Goal: Task Accomplishment & Management: Use online tool/utility

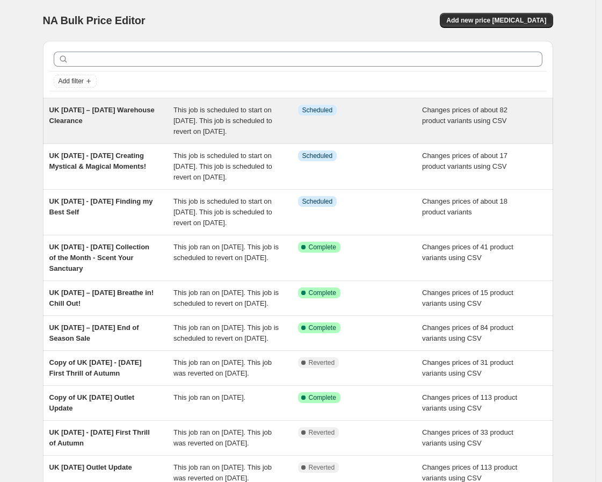
click at [111, 124] on span "UK [DATE] – [DATE] Warehouse Clearance" at bounding box center [101, 115] width 105 height 19
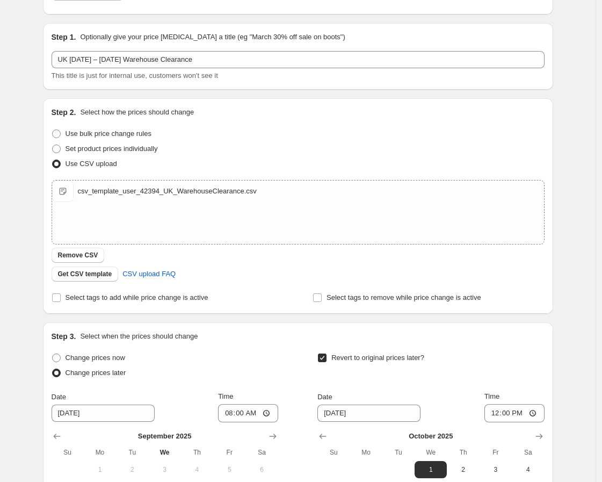
scroll to position [264, 0]
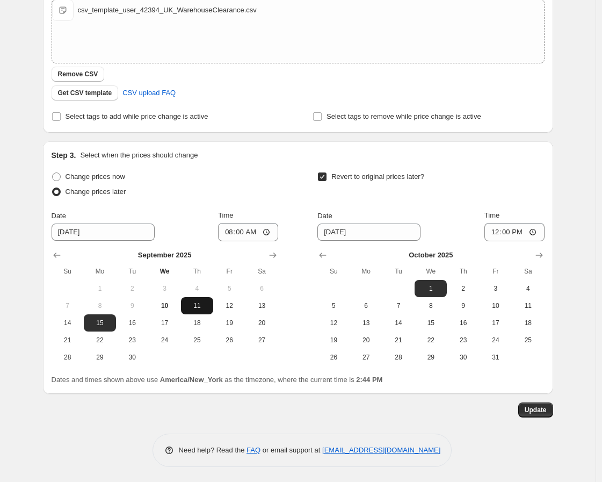
click at [196, 306] on span "11" at bounding box center [197, 305] width 24 height 9
type input "[DATE]"
click at [227, 232] on input "08:00" at bounding box center [248, 232] width 60 height 18
type input "17:00"
click at [544, 409] on span "Update" at bounding box center [536, 410] width 22 height 9
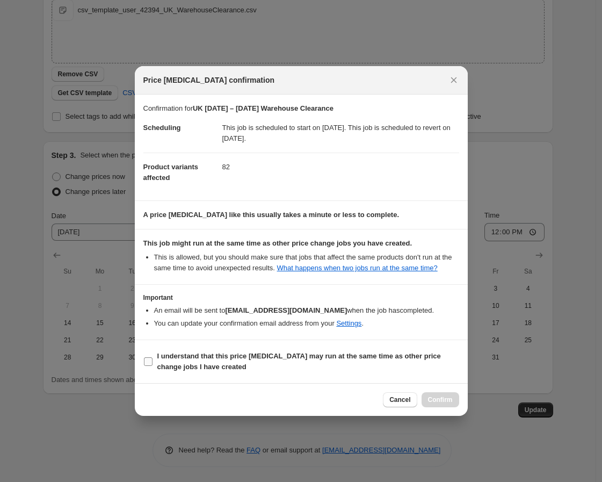
click at [329, 369] on span "I understand that this price [MEDICAL_DATA] may run at the same time as other p…" at bounding box center [308, 361] width 302 height 21
click at [153, 366] on input "I understand that this price [MEDICAL_DATA] may run at the same time as other p…" at bounding box center [148, 361] width 9 height 9
checkbox input "true"
click at [444, 402] on span "Confirm" at bounding box center [440, 399] width 25 height 9
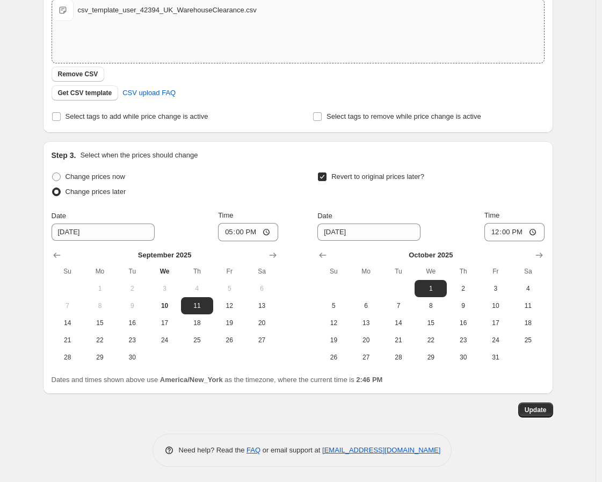
click at [470, 22] on div "csv_template_user_42394_UK_WarehouseClearance.csv csv_template_user_42394_UK_Wa…" at bounding box center [298, 30] width 492 height 63
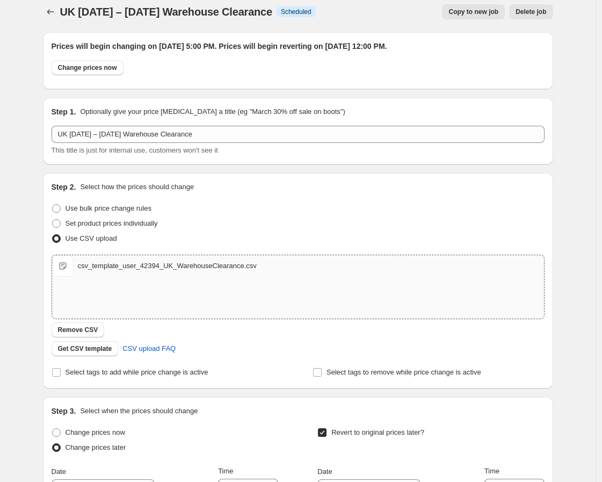
scroll to position [0, 0]
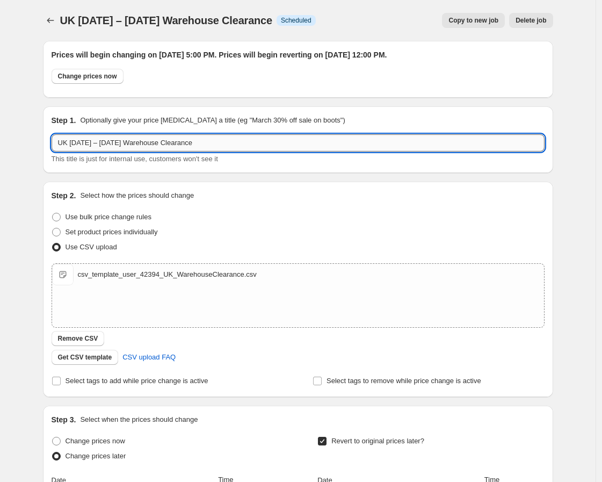
click at [76, 140] on input "UK 10th September – 1st October Warehouse Clearance" at bounding box center [298, 142] width 493 height 17
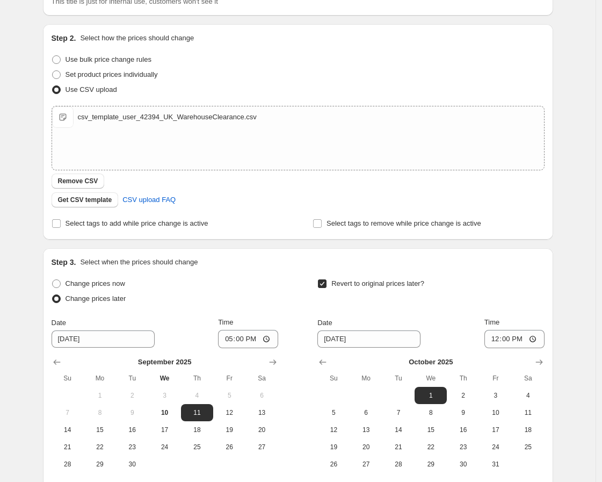
scroll to position [264, 0]
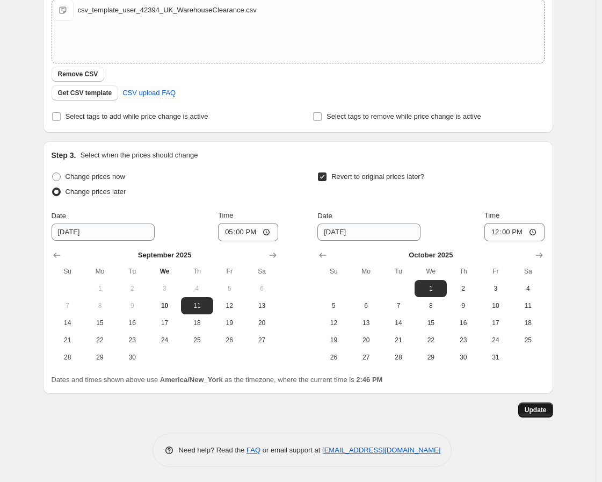
type input "UK 12th September – 1st October Warehouse Clearance"
click at [542, 409] on span "Update" at bounding box center [536, 410] width 22 height 9
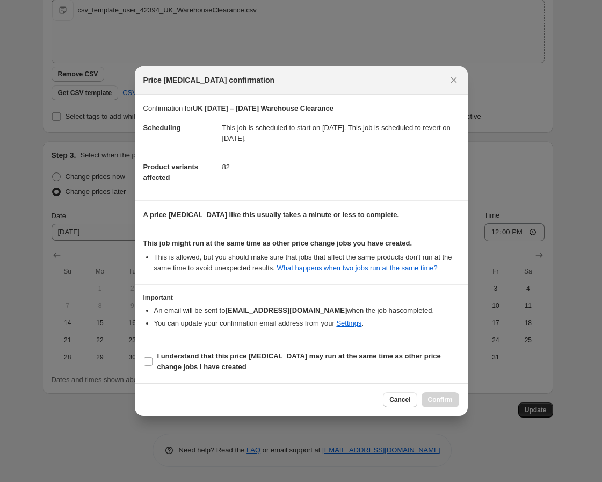
drag, startPoint x: 270, startPoint y: 373, endPoint x: 509, endPoint y: 434, distance: 246.8
click at [271, 373] on label "I understand that this price change job may run at the same time as other price…" at bounding box center [301, 362] width 316 height 26
click at [153, 366] on input "I understand that this price change job may run at the same time as other price…" at bounding box center [148, 361] width 9 height 9
checkbox input "true"
click at [437, 399] on span "Confirm" at bounding box center [440, 399] width 25 height 9
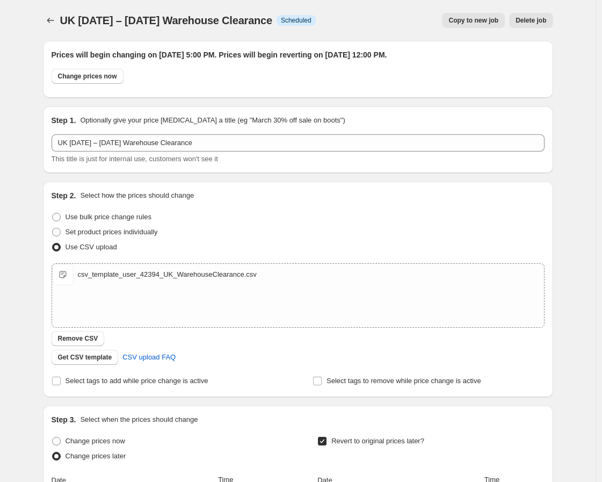
scroll to position [264, 0]
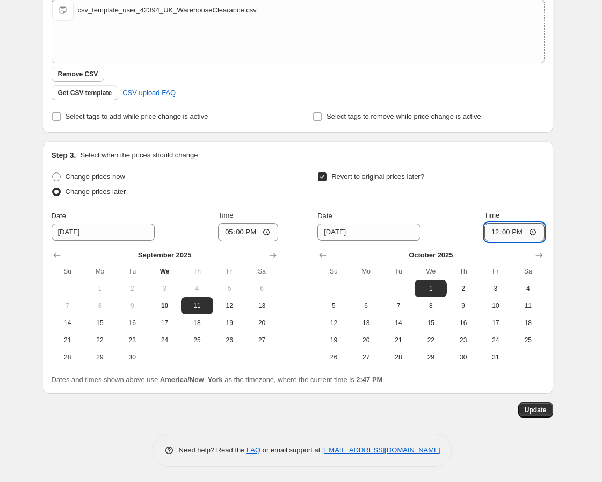
click at [509, 232] on input "12:00" at bounding box center [515, 232] width 60 height 18
click at [500, 232] on input "12:00" at bounding box center [515, 232] width 60 height 18
click at [499, 233] on input "12:00" at bounding box center [515, 232] width 60 height 18
type input "17:00"
click at [540, 410] on span "Update" at bounding box center [536, 410] width 22 height 9
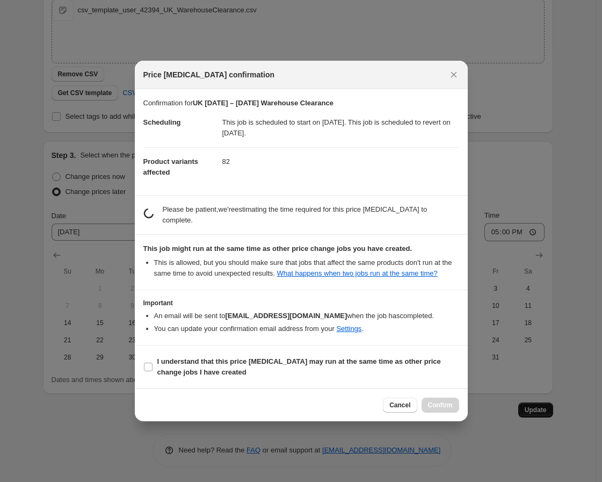
scroll to position [0, 0]
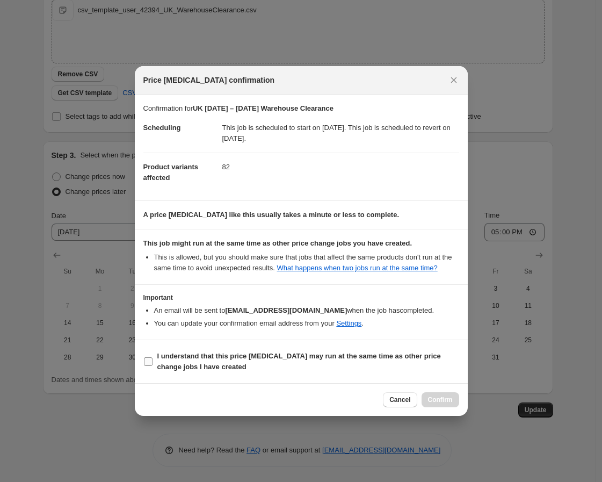
click at [315, 360] on b "I understand that this price change job may run at the same time as other price…" at bounding box center [299, 361] width 284 height 19
click at [153, 360] on input "I understand that this price change job may run at the same time as other price…" at bounding box center [148, 361] width 9 height 9
checkbox input "true"
click at [443, 398] on span "Confirm" at bounding box center [440, 399] width 25 height 9
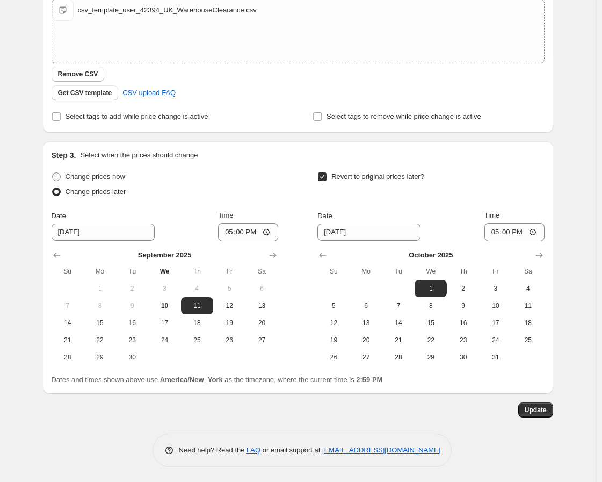
drag, startPoint x: 590, startPoint y: 56, endPoint x: 571, endPoint y: 63, distance: 20.3
click at [590, 56] on div "UK 12th September – 1st October Warehouse Clearance. This page is ready UK 12th…" at bounding box center [298, 109] width 596 height 747
click at [539, 408] on span "Update" at bounding box center [536, 410] width 22 height 9
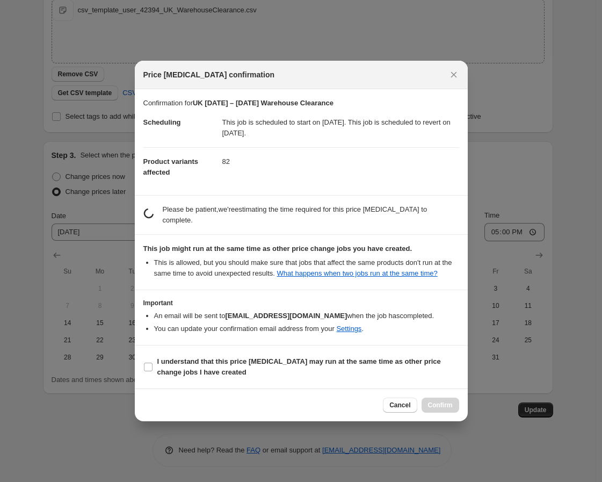
scroll to position [0, 0]
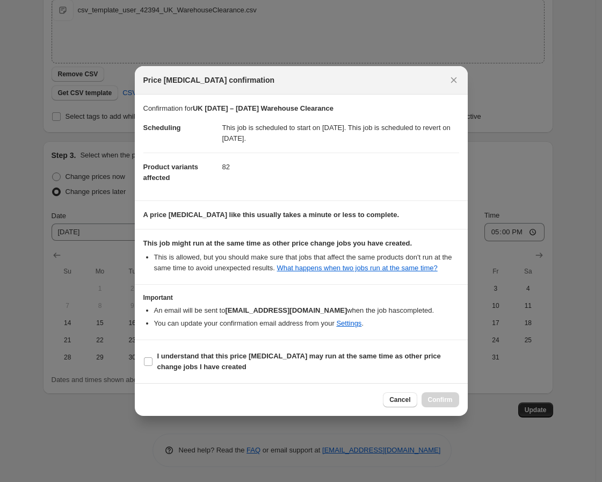
drag, startPoint x: 256, startPoint y: 360, endPoint x: 416, endPoint y: 388, distance: 162.4
click at [259, 360] on b "I understand that this price change job may run at the same time as other price…" at bounding box center [299, 361] width 284 height 19
click at [243, 355] on b "I understand that this price change job may run at the same time as other price…" at bounding box center [299, 361] width 284 height 19
click at [153, 357] on input "I understand that this price change job may run at the same time as other price…" at bounding box center [148, 361] width 9 height 9
checkbox input "true"
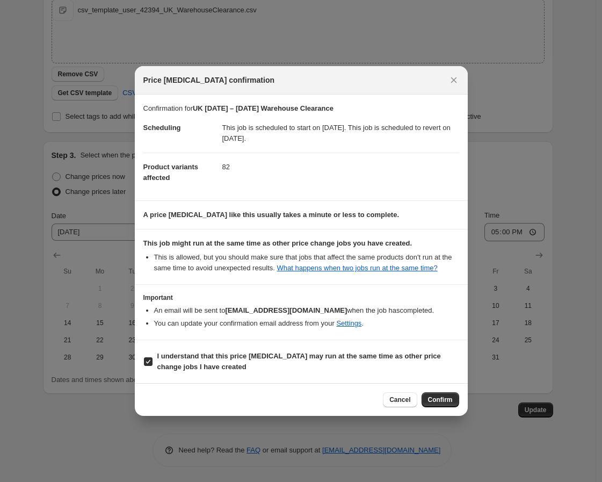
click at [439, 394] on button "Confirm" at bounding box center [441, 399] width 38 height 15
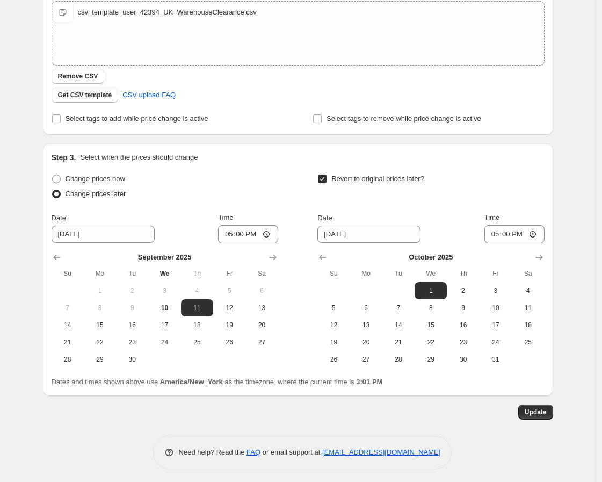
scroll to position [264, 0]
